Goal: Find specific page/section: Find specific page/section

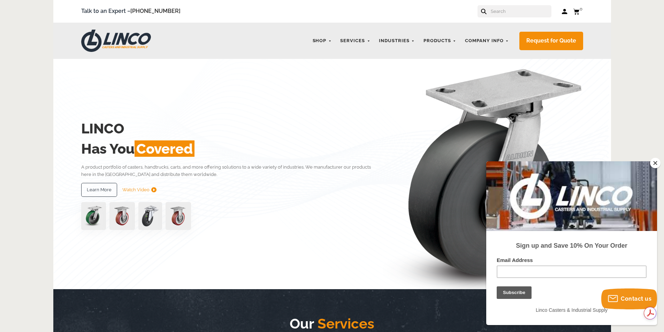
click at [521, 11] on input "text" at bounding box center [520, 11] width 61 height 12
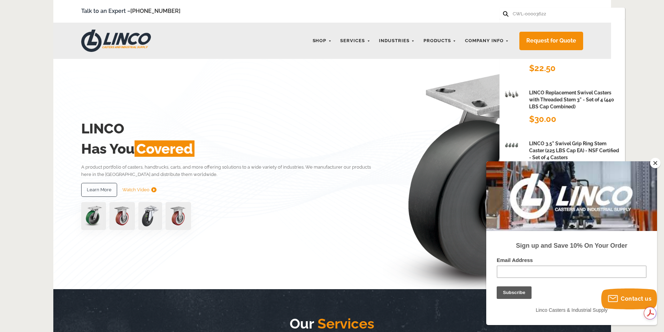
type input "CWL-00003622"
click at [503, 11] on button at bounding box center [505, 13] width 5 height 5
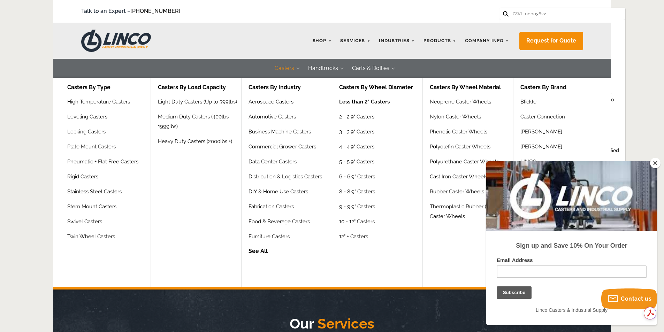
click at [370, 104] on link "Less than 2" Casters" at bounding box center [364, 104] width 51 height 15
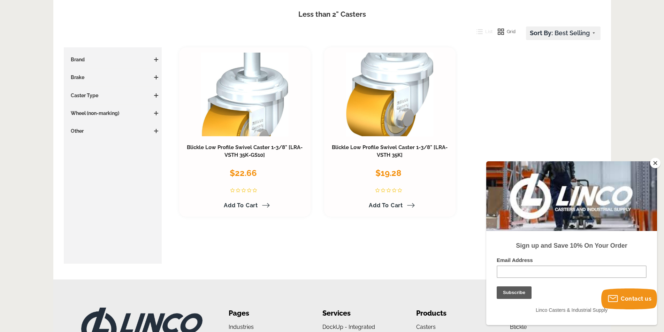
scroll to position [70, 0]
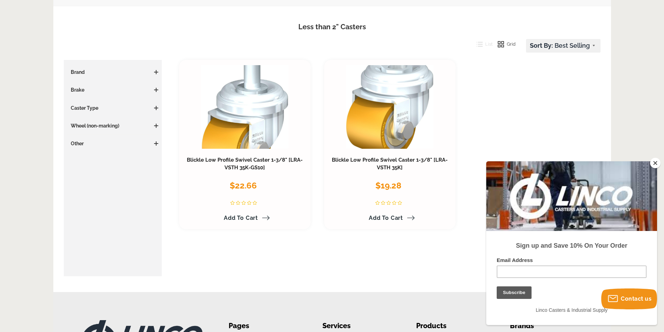
click at [657, 166] on button "Close" at bounding box center [655, 163] width 10 height 10
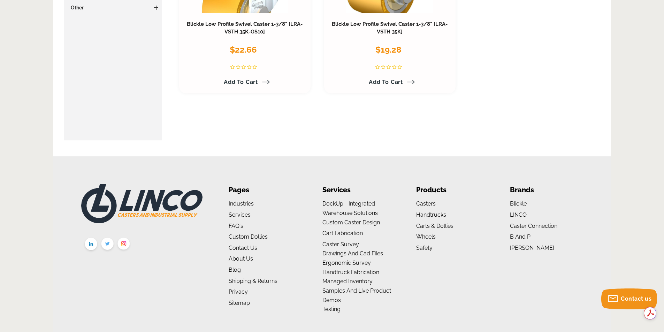
scroll to position [209, 0]
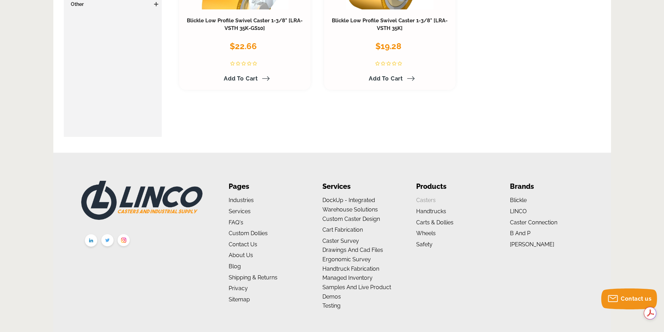
click at [430, 200] on link "Casters" at bounding box center [426, 200] width 20 height 7
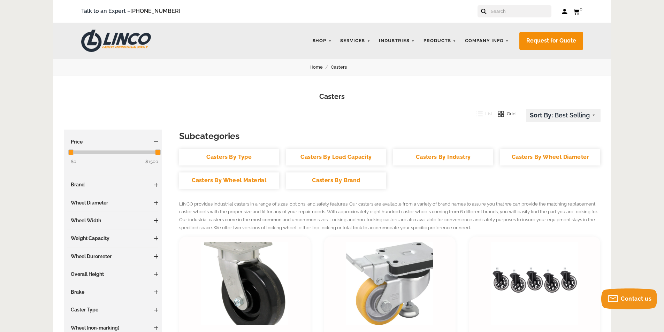
click at [513, 14] on input "text" at bounding box center [520, 11] width 61 height 12
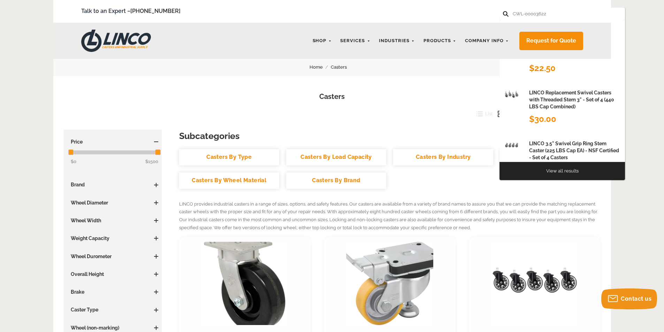
type input "CWL-00003622"
click at [503, 11] on button at bounding box center [505, 13] width 5 height 5
click at [557, 173] on link "View all results" at bounding box center [562, 170] width 32 height 5
